Goal: Task Accomplishment & Management: Complete application form

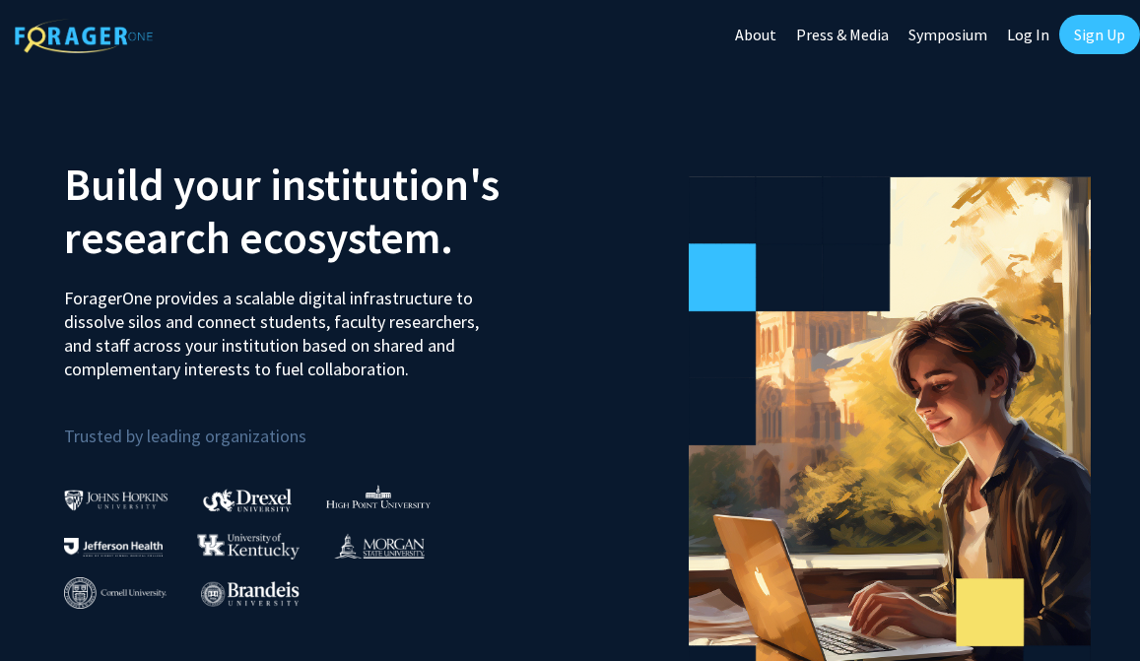
click at [1091, 43] on link "Sign Up" at bounding box center [1099, 34] width 81 height 39
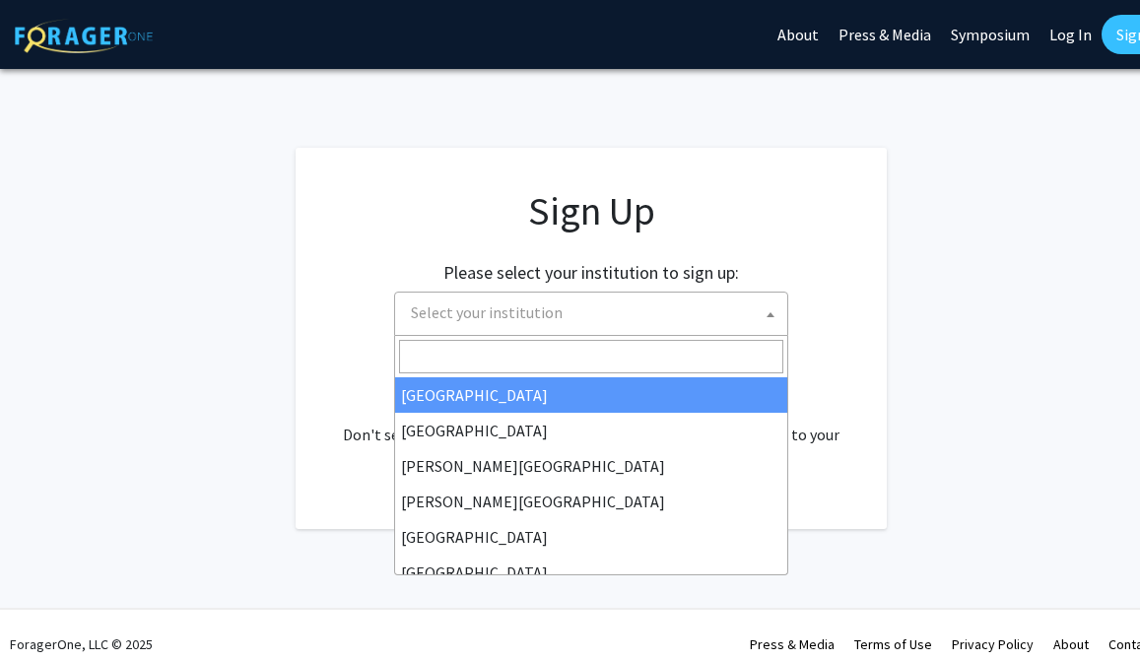
click at [549, 311] on span "Select your institution" at bounding box center [487, 312] width 152 height 20
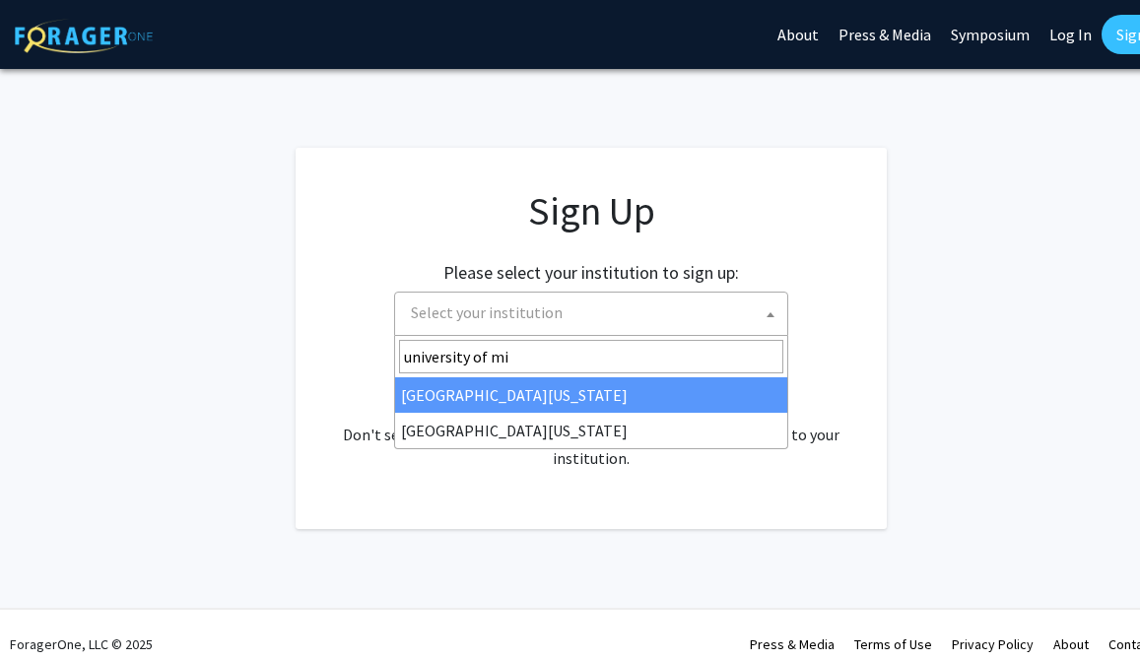
type input "university of mis"
select select "33"
